Goal: Transaction & Acquisition: Purchase product/service

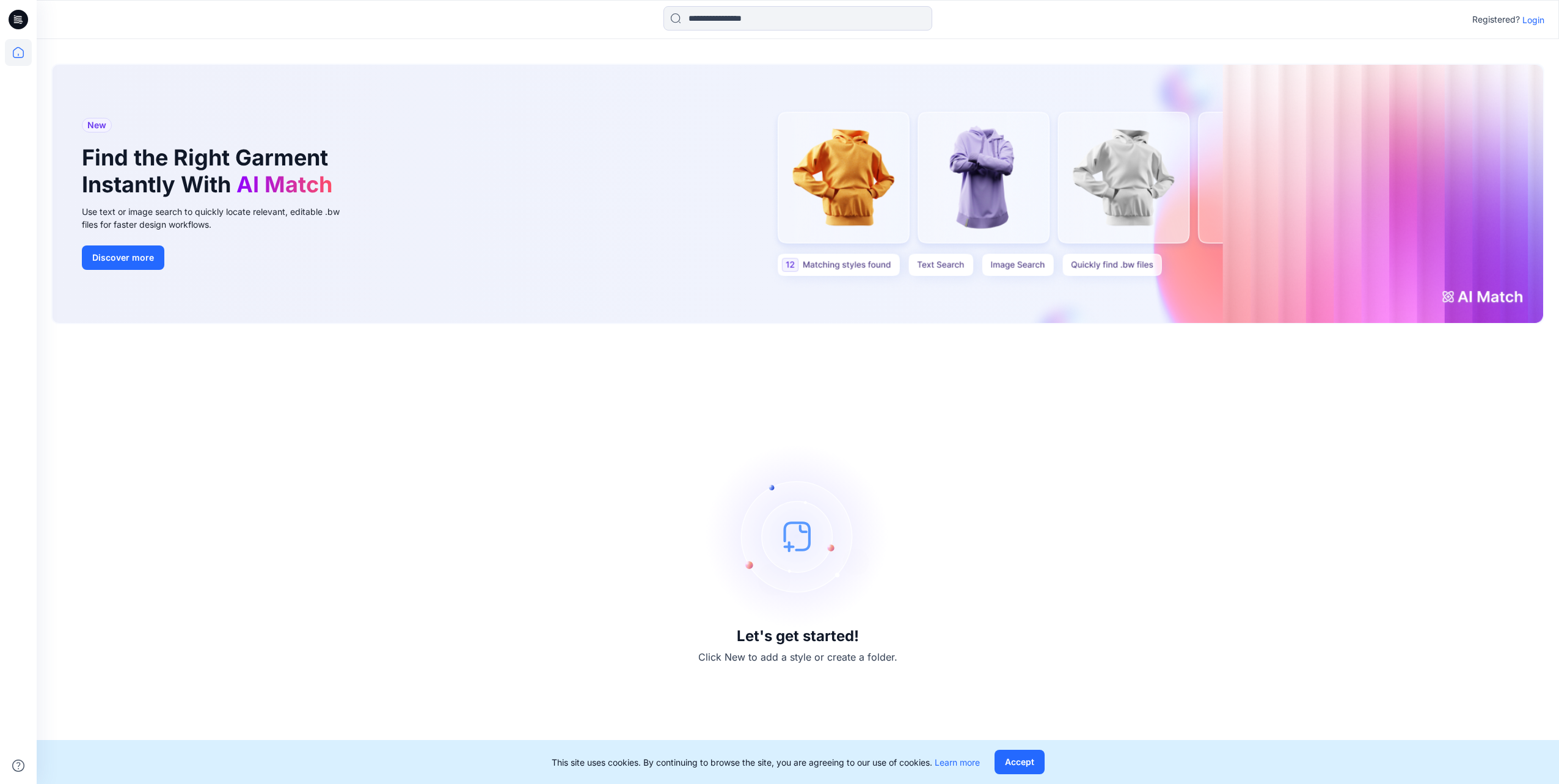
click at [1543, 22] on p "Login" at bounding box center [1534, 20] width 22 height 13
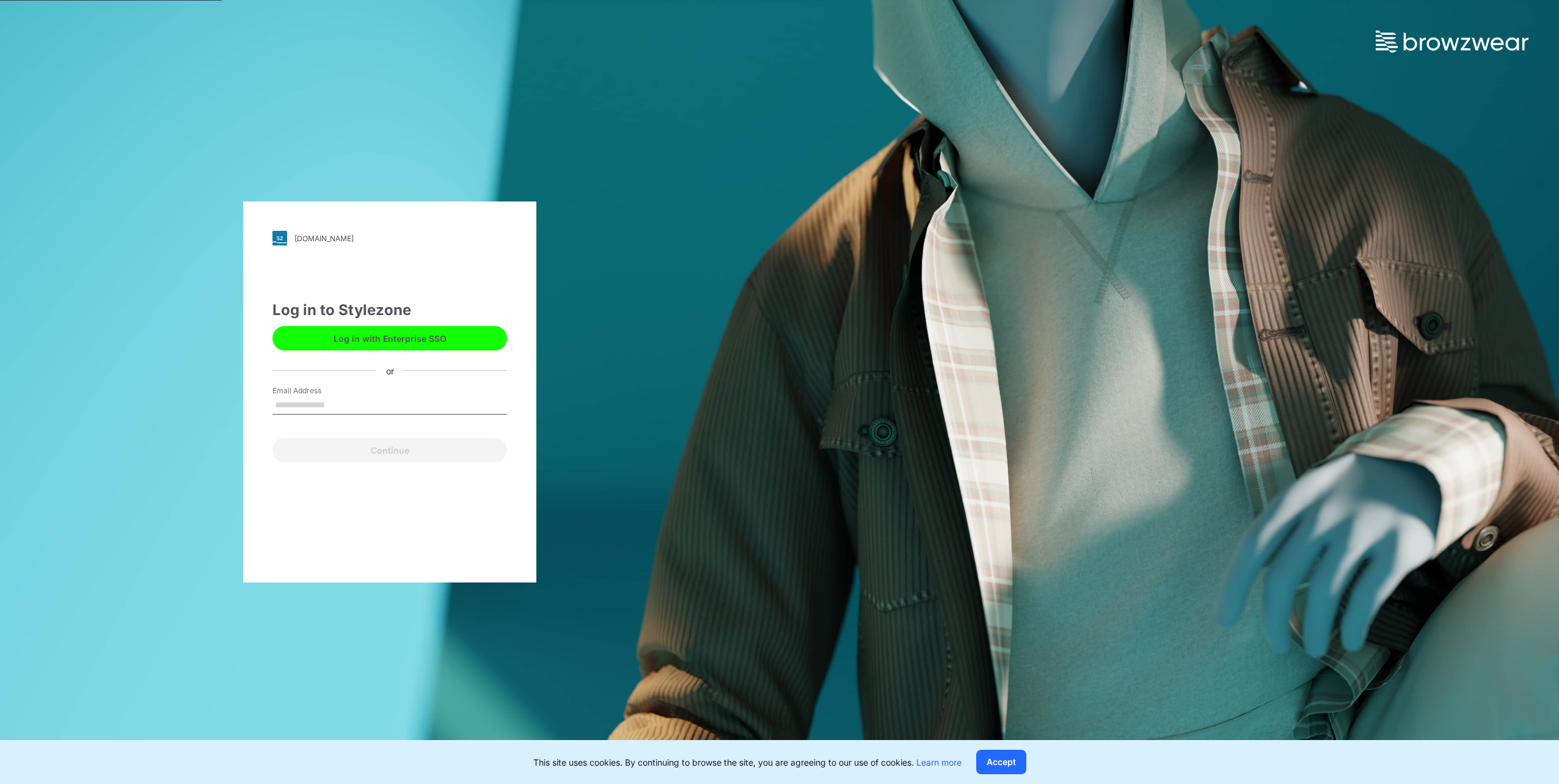
click at [372, 398] on input "Email Address" at bounding box center [390, 405] width 235 height 18
type input "**********"
click at [343, 451] on button "Continue" at bounding box center [390, 449] width 235 height 24
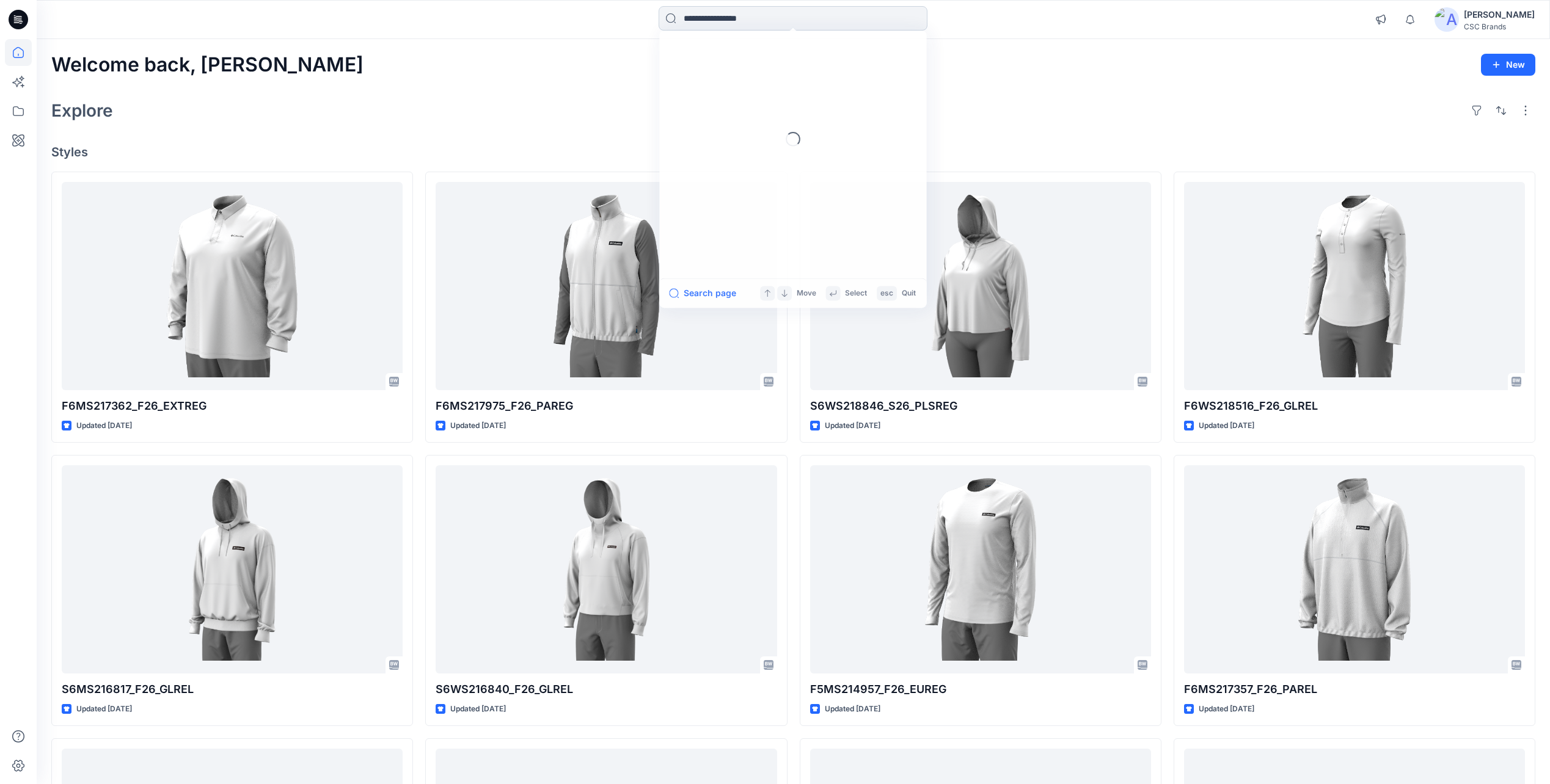
click at [724, 13] on input at bounding box center [793, 18] width 268 height 24
click at [753, 20] on input at bounding box center [793, 18] width 268 height 24
paste input "**********"
type input "**********"
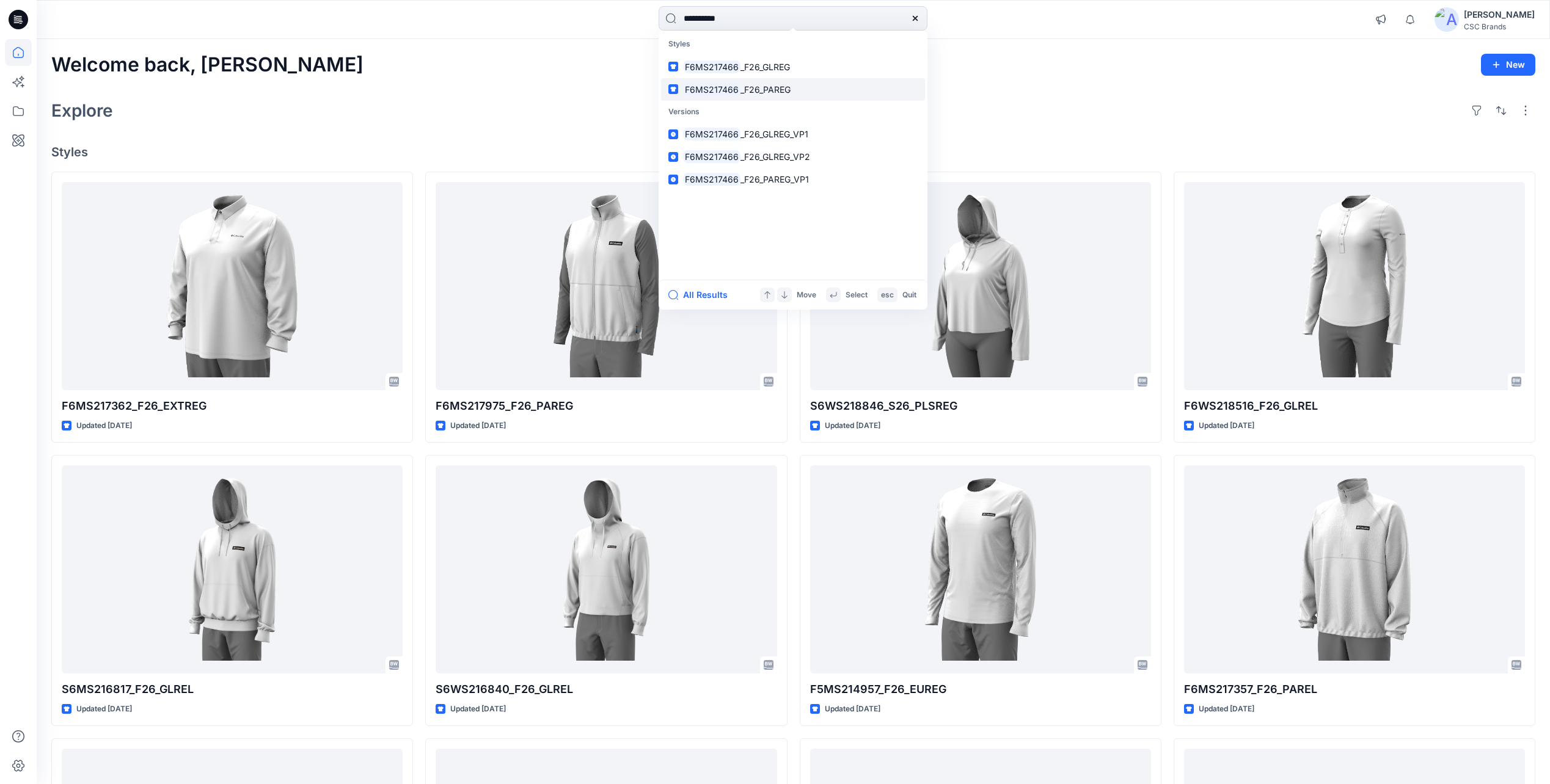
click at [757, 94] on span "_F26_PAREG" at bounding box center [766, 89] width 50 height 10
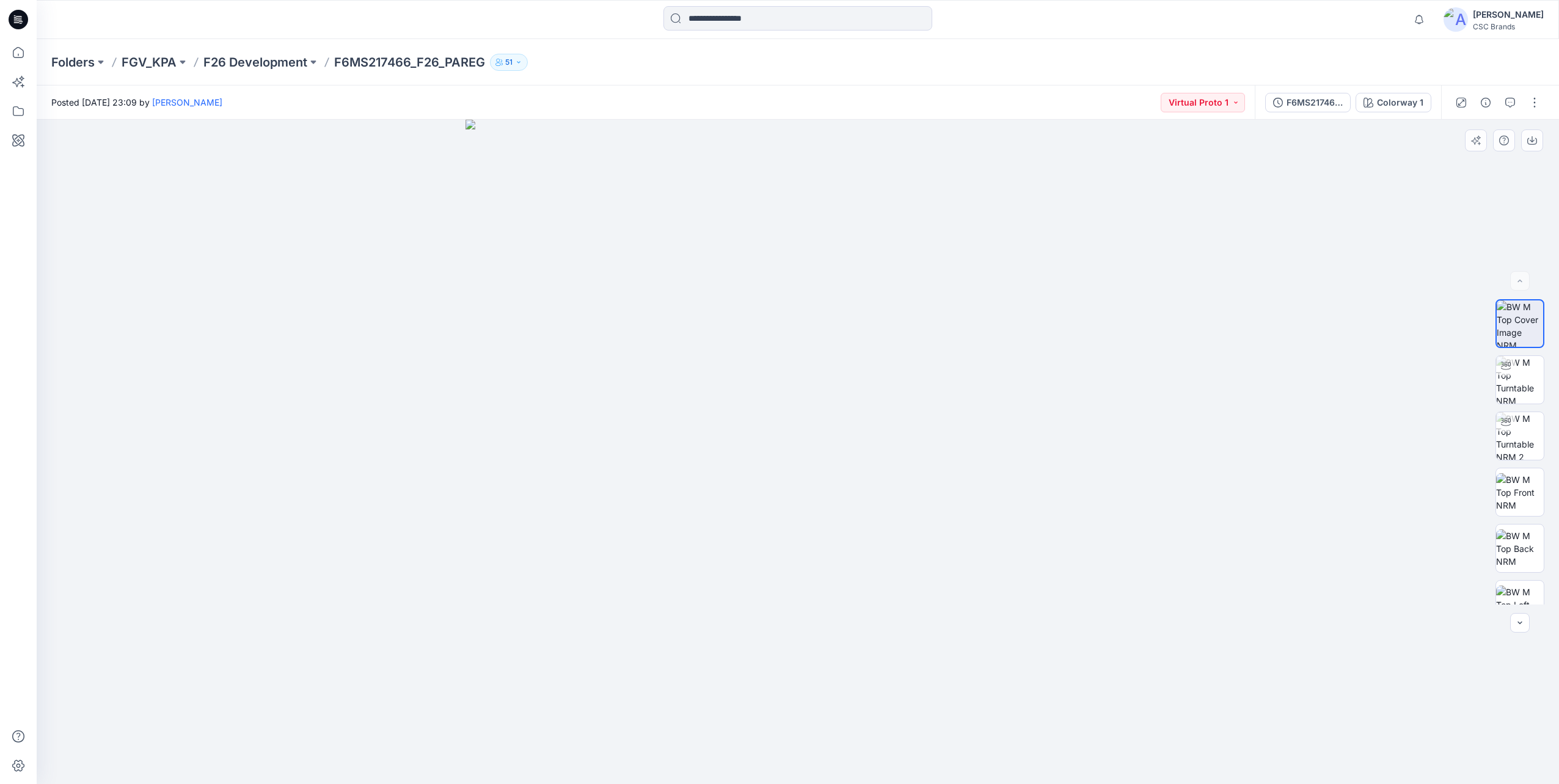
drag, startPoint x: 525, startPoint y: 675, endPoint x: 555, endPoint y: 670, distance: 30.4
click at [555, 670] on img at bounding box center [798, 452] width 665 height 664
drag, startPoint x: 557, startPoint y: 655, endPoint x: 1083, endPoint y: 353, distance: 606.5
click at [560, 673] on img at bounding box center [798, 452] width 665 height 664
drag, startPoint x: 1051, startPoint y: 614, endPoint x: 1065, endPoint y: 599, distance: 20.5
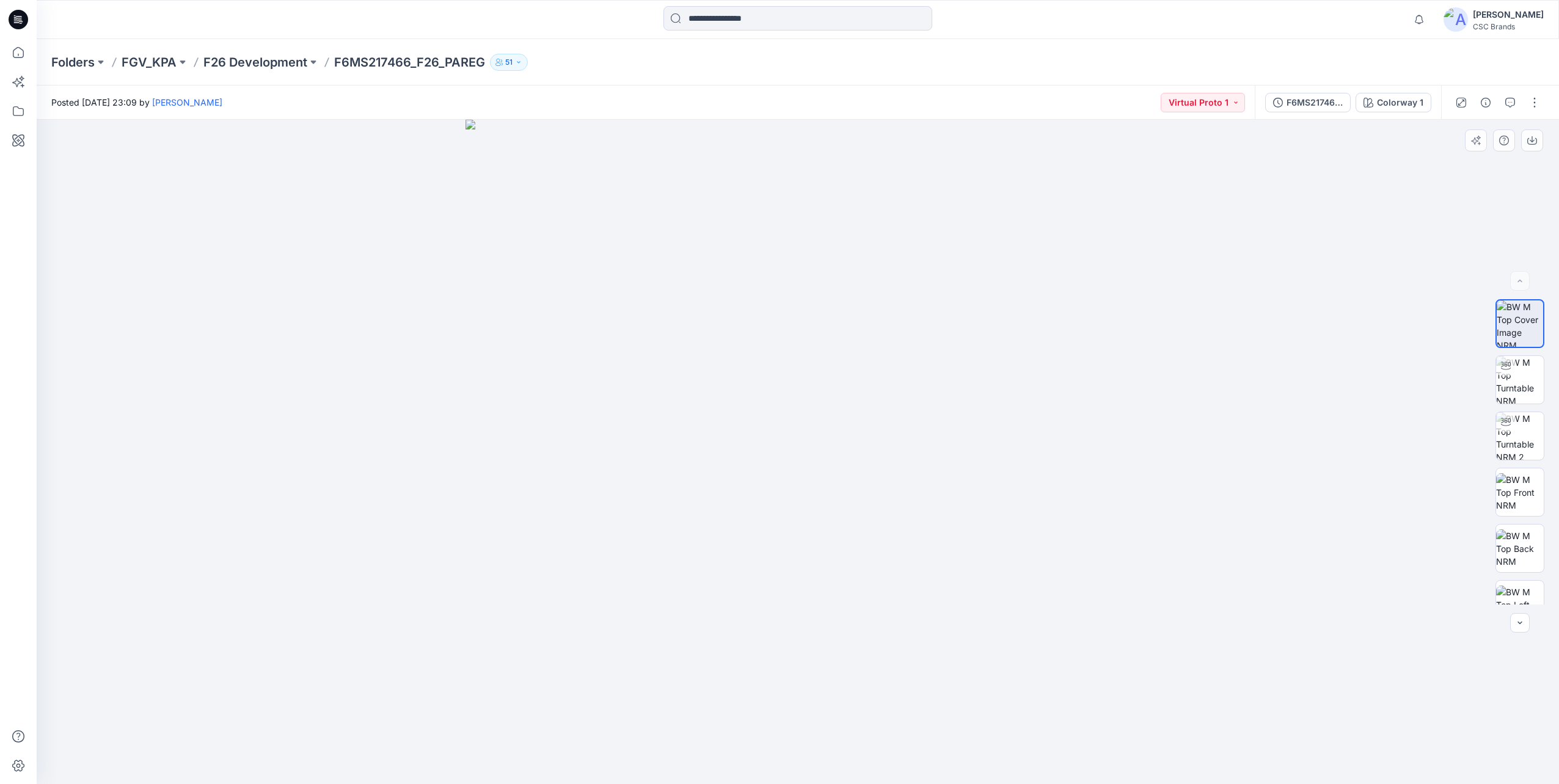
click at [1059, 607] on img at bounding box center [798, 452] width 665 height 664
click at [1513, 443] on img at bounding box center [1520, 436] width 48 height 48
drag, startPoint x: 569, startPoint y: 645, endPoint x: 687, endPoint y: 648, distance: 118.0
click at [687, 648] on div at bounding box center [798, 452] width 1523 height 664
